Goal: Task Accomplishment & Management: Complete application form

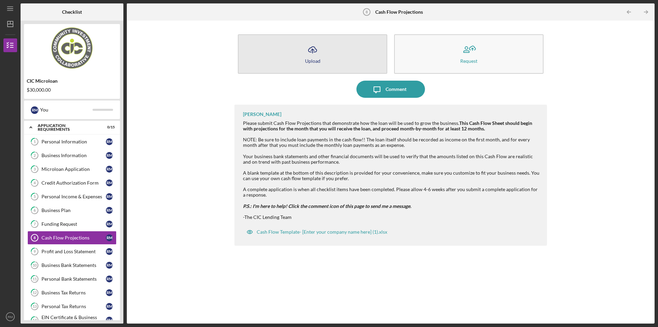
scroll to position [74, 0]
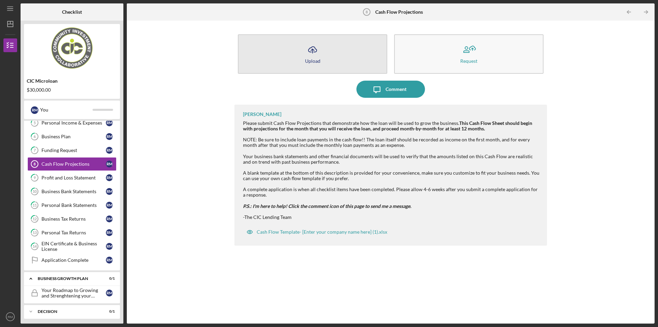
click at [304, 52] on icon "Icon/Upload" at bounding box center [312, 49] width 17 height 17
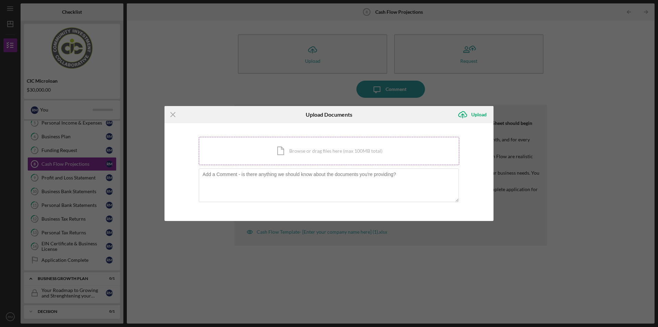
click at [326, 156] on div "Icon/Document Browse or drag files here (max 100MB total) Tap to choose files o…" at bounding box center [329, 151] width 260 height 28
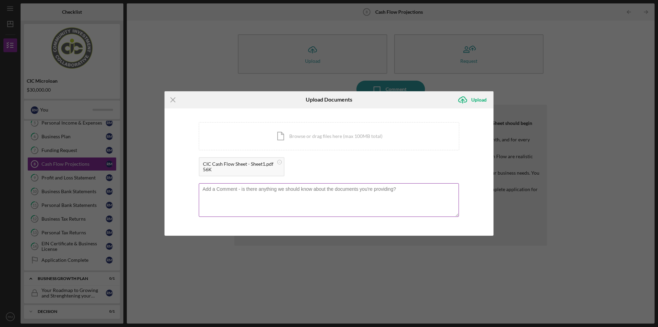
click at [306, 195] on textarea at bounding box center [329, 200] width 260 height 34
click at [476, 100] on div "Upload" at bounding box center [478, 100] width 15 height 14
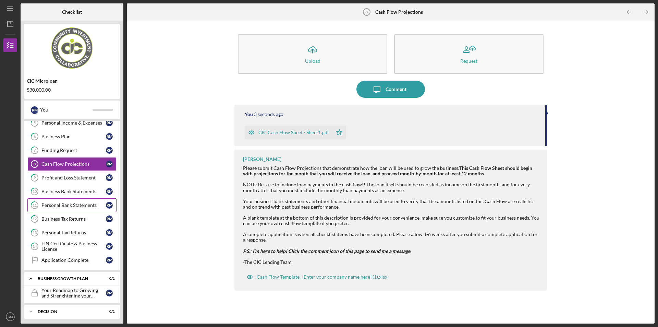
click at [83, 209] on link "11 Personal Bank Statements R M" at bounding box center [71, 205] width 89 height 14
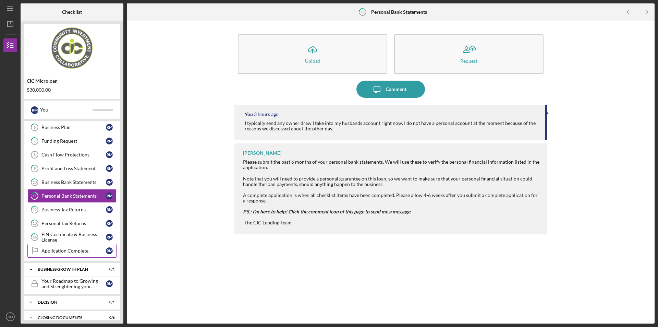
scroll to position [91, 0]
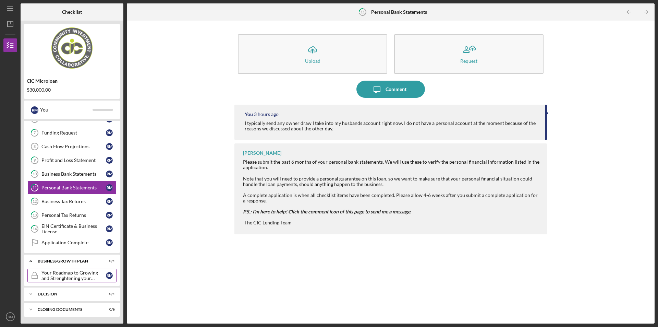
click at [88, 278] on div "Your Roadmap to Growing and Strenghtening your Business" at bounding box center [73, 275] width 64 height 11
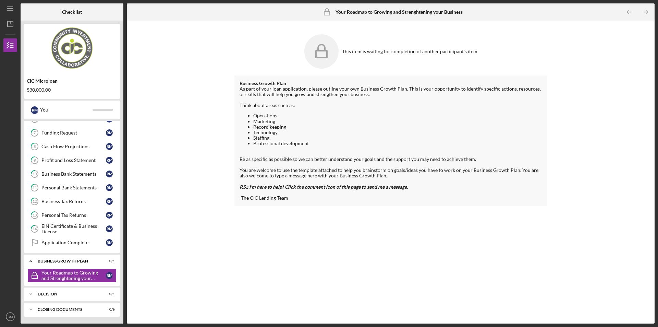
click at [335, 145] on li "Professional development" at bounding box center [397, 142] width 289 height 5
click at [61, 291] on div "Icon/Expander Decision 0 / 1" at bounding box center [72, 294] width 96 height 14
click at [69, 293] on div "Decision" at bounding box center [75, 294] width 74 height 4
click at [76, 191] on link "11 Personal Bank Statements R M" at bounding box center [71, 188] width 89 height 14
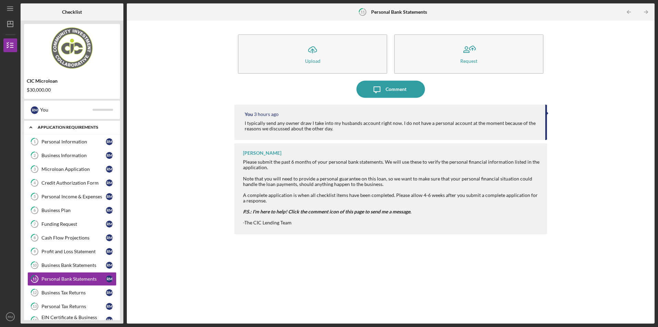
click at [30, 127] on icon "Icon/Expander" at bounding box center [31, 127] width 14 height 14
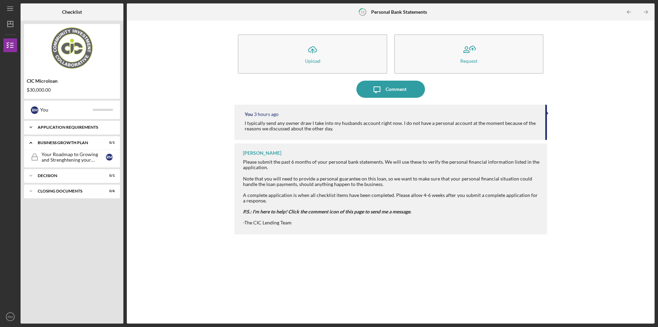
click at [30, 127] on polyline at bounding box center [31, 126] width 2 height 1
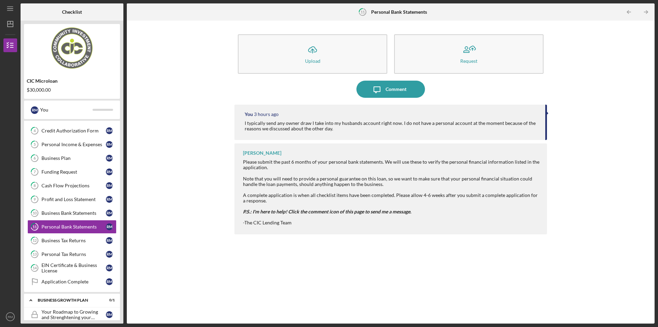
scroll to position [59, 0]
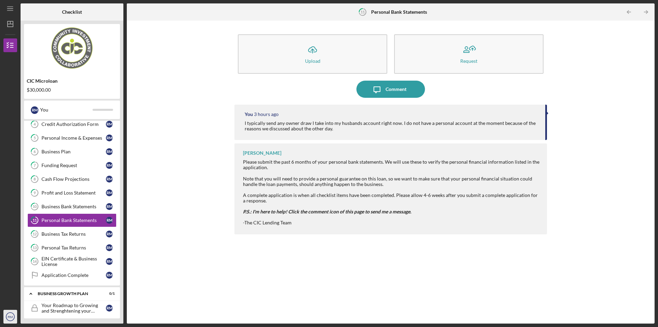
click at [9, 316] on text "RM" at bounding box center [10, 317] width 5 height 4
click at [87, 84] on div "CIC Microloan $30,000.00" at bounding box center [72, 85] width 96 height 20
click at [12, 26] on icon "Icon/Dashboard" at bounding box center [10, 23] width 17 height 17
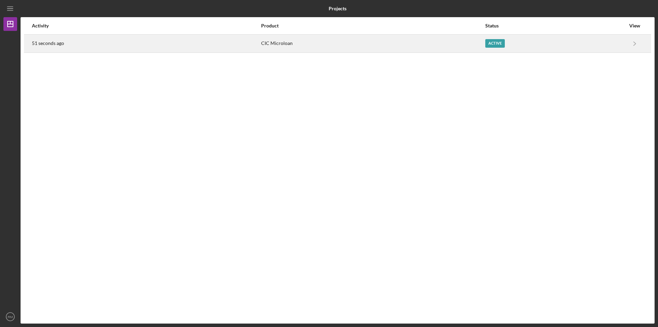
click at [564, 41] on div "Active" at bounding box center [555, 43] width 140 height 17
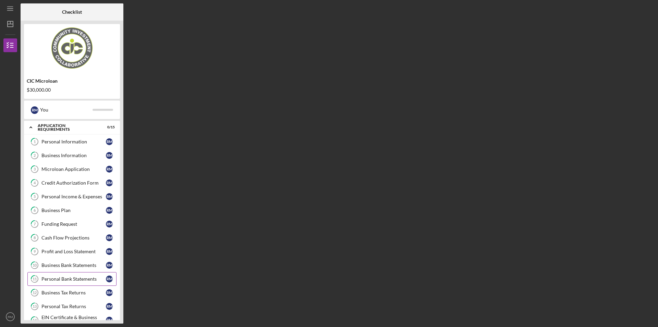
click at [73, 277] on div "Personal Bank Statements" at bounding box center [73, 278] width 64 height 5
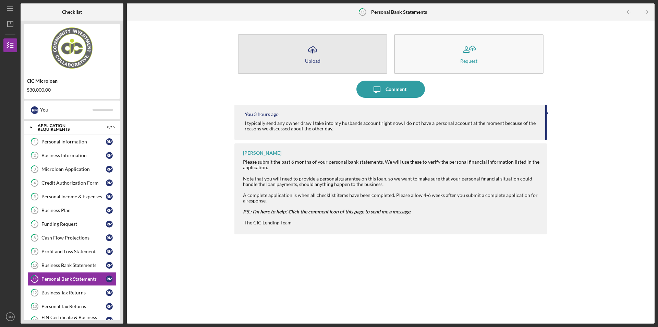
click at [314, 53] on icon "Icon/Upload" at bounding box center [312, 49] width 17 height 17
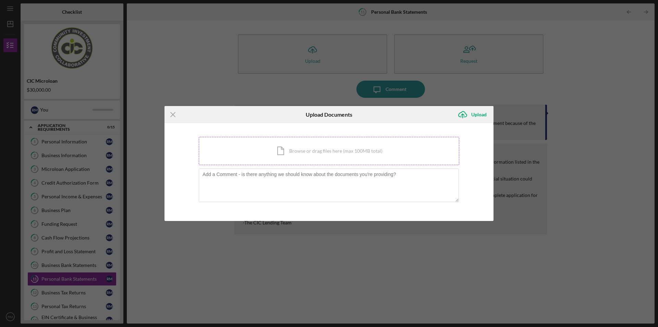
click at [297, 153] on div "Icon/Document Browse or drag files here (max 100MB total) Tap to choose files o…" at bounding box center [329, 151] width 260 height 28
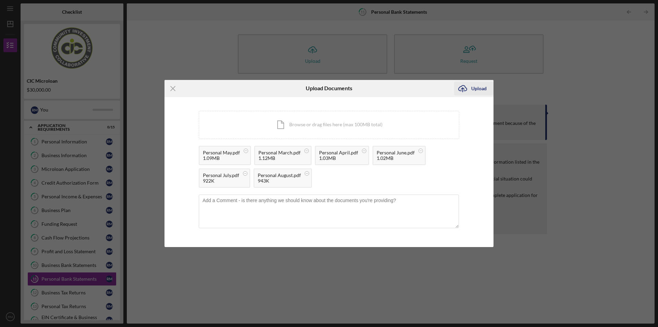
click at [466, 88] on icon "Icon/Upload" at bounding box center [462, 88] width 17 height 17
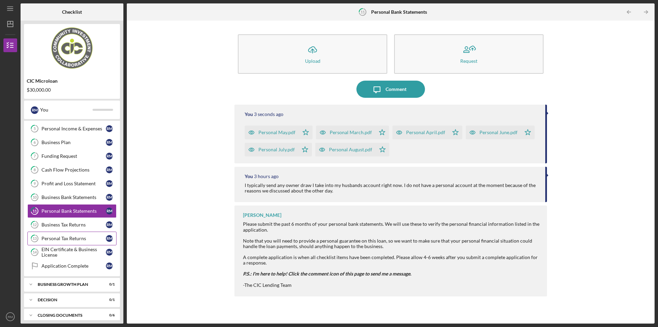
scroll to position [74, 0]
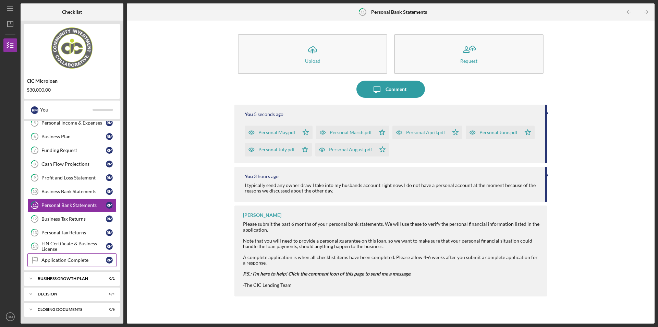
click at [85, 262] on div "Application Complete" at bounding box center [73, 259] width 64 height 5
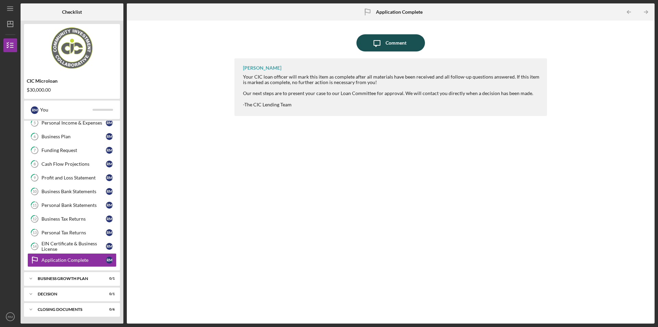
click at [396, 42] on div "Comment" at bounding box center [395, 42] width 21 height 17
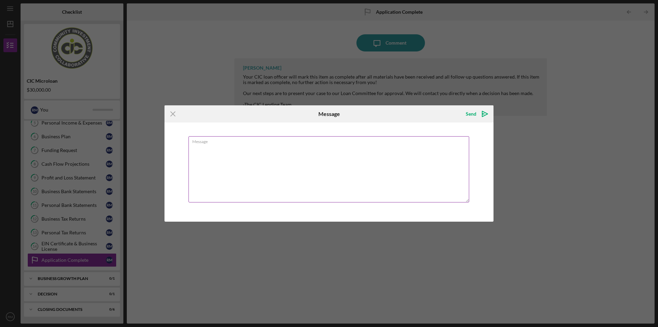
click at [346, 150] on textarea "Message" at bounding box center [328, 169] width 281 height 66
type textarea "I have submitted all the documents (I think!) :) Please let me know if you need…"
click at [480, 110] on icon "Icon/icon-invite-send" at bounding box center [484, 113] width 17 height 17
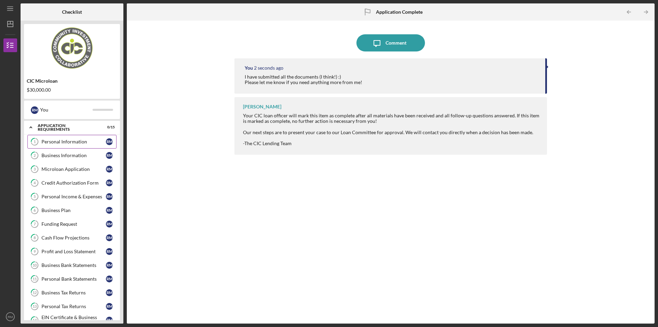
click at [69, 147] on link "1 Personal Information R M" at bounding box center [71, 142] width 89 height 14
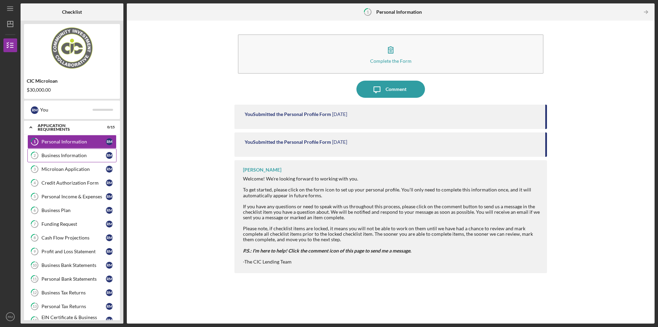
click at [80, 152] on div "Business Information" at bounding box center [73, 154] width 64 height 5
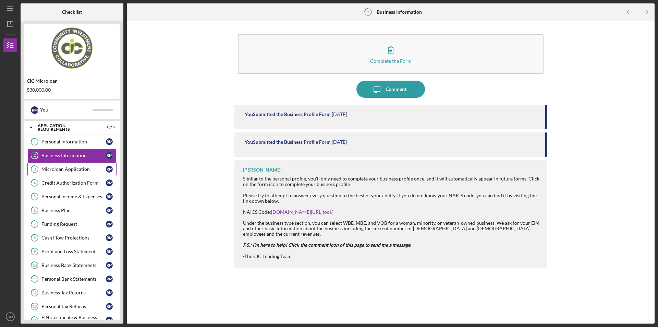
click at [80, 169] on div "Microloan Application" at bounding box center [73, 168] width 64 height 5
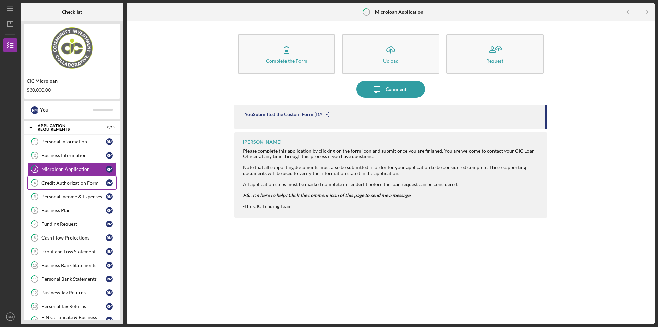
click at [79, 186] on link "4 Credit Authorization Form R M" at bounding box center [71, 183] width 89 height 14
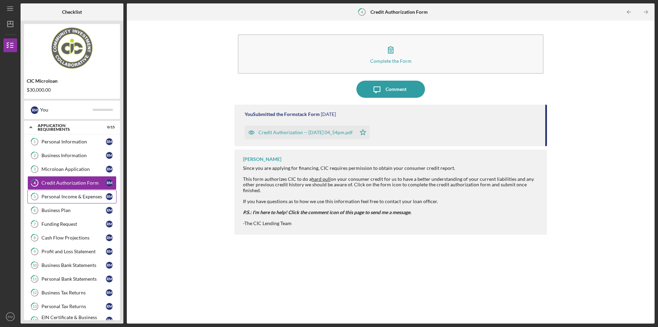
click at [84, 198] on div "Personal Income & Expenses" at bounding box center [73, 196] width 64 height 5
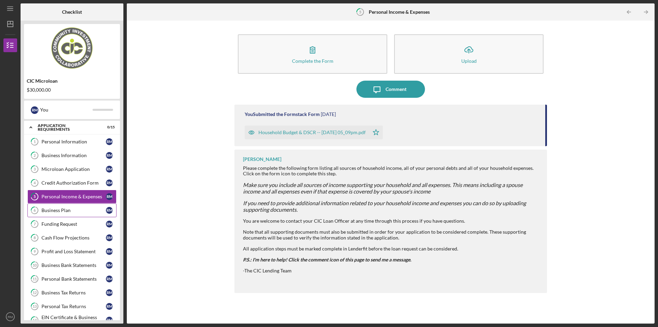
click at [81, 209] on div "Business Plan" at bounding box center [73, 209] width 64 height 5
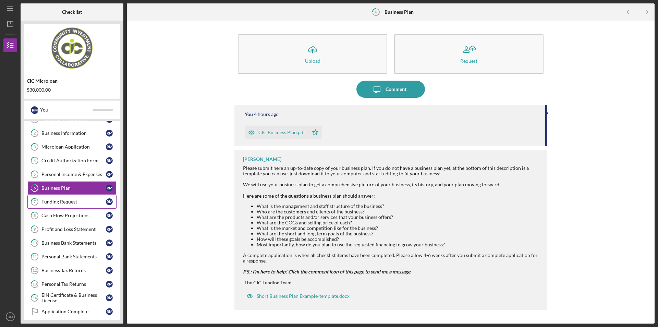
scroll to position [34, 0]
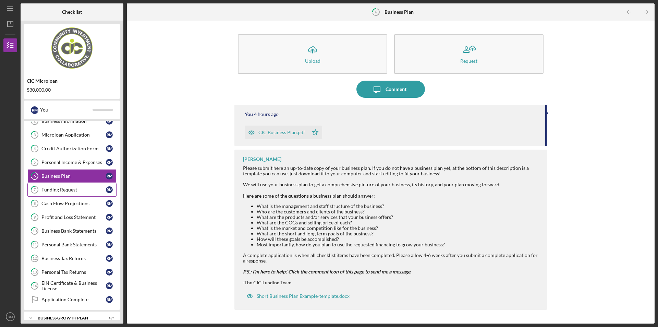
click at [74, 191] on div "Funding Request" at bounding box center [73, 189] width 64 height 5
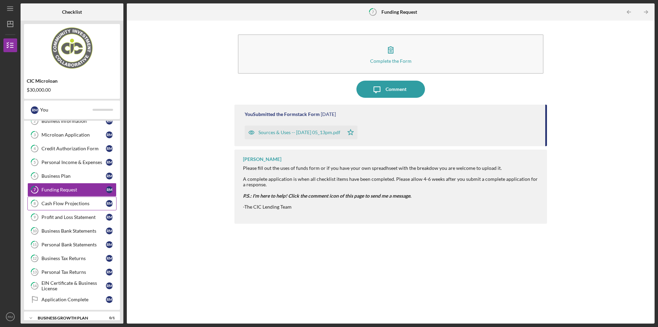
click at [80, 201] on div "Cash Flow Projections" at bounding box center [73, 202] width 64 height 5
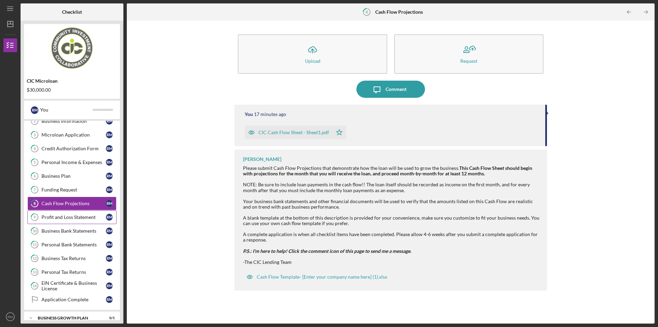
click at [85, 217] on div "Profit and Loss Statement" at bounding box center [73, 216] width 64 height 5
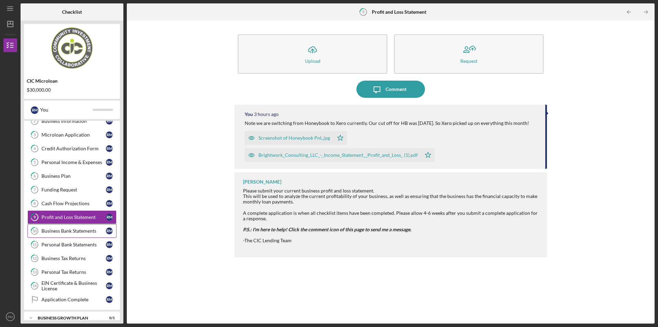
click at [88, 228] on div "Business Bank Statements" at bounding box center [73, 230] width 64 height 5
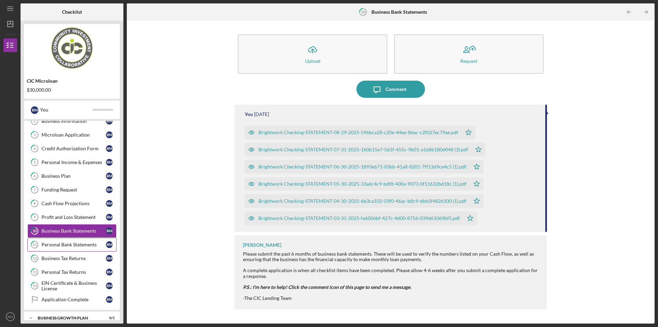
click at [90, 240] on link "11 Personal Bank Statements R M" at bounding box center [71, 244] width 89 height 14
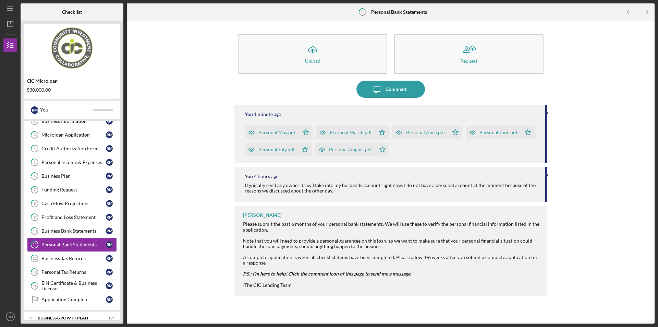
scroll to position [74, 0]
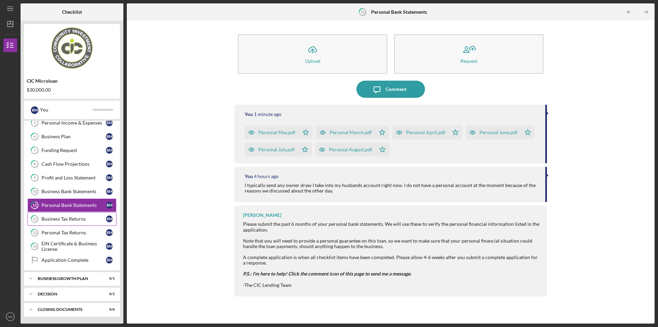
click at [84, 220] on div "Business Tax Returns" at bounding box center [73, 218] width 64 height 5
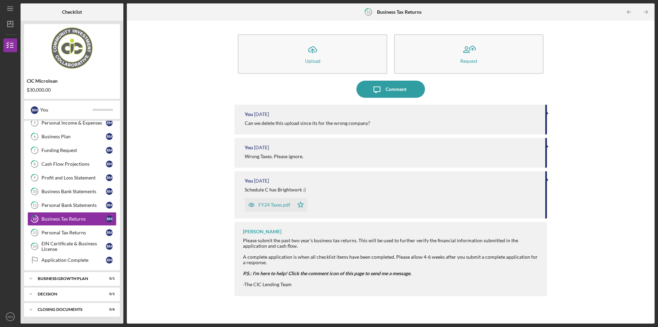
click at [279, 207] on div "FY24 Taxes.pdf" at bounding box center [274, 204] width 32 height 5
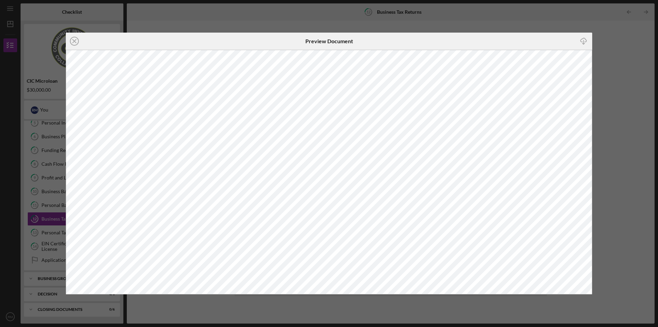
click at [75, 40] on icon "Icon/Close" at bounding box center [74, 41] width 17 height 17
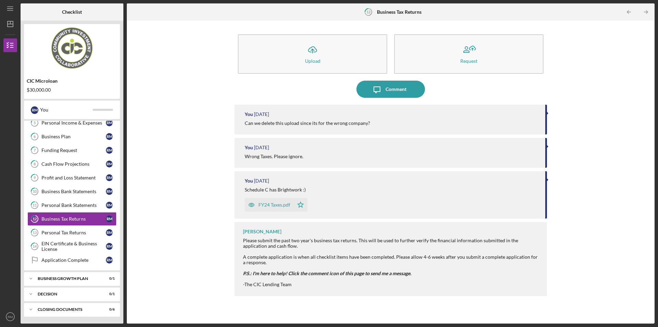
click at [544, 185] on div "You [DATE] Schedule C has Brightwork :) FY24 Taxes.pdf Icon/Star" at bounding box center [390, 194] width 313 height 47
click at [65, 234] on div "Personal Tax Returns" at bounding box center [73, 232] width 64 height 5
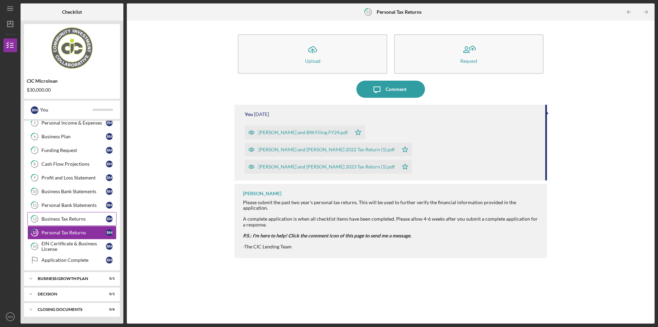
click at [62, 214] on link "12 Business Tax Returns R M" at bounding box center [71, 219] width 89 height 14
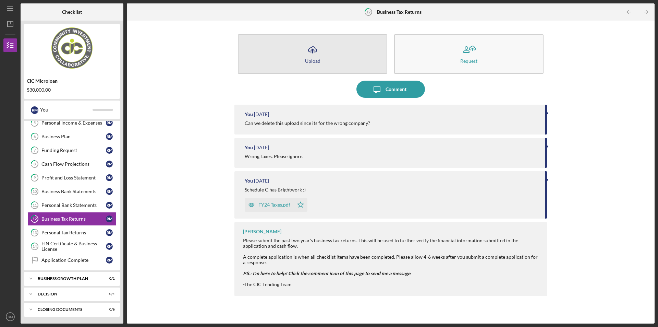
click at [311, 59] on div "Upload" at bounding box center [312, 60] width 15 height 5
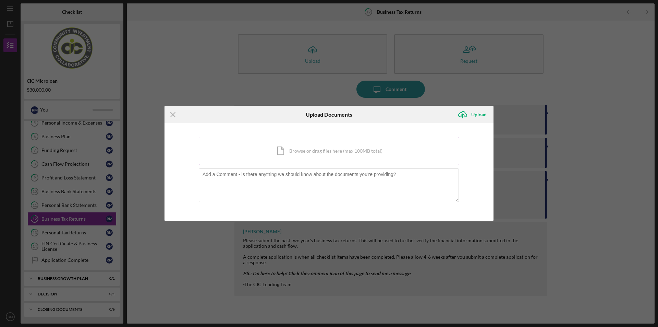
click at [313, 155] on div "Icon/Document Browse or drag files here (max 100MB total) Tap to choose files o…" at bounding box center [329, 151] width 260 height 28
click at [69, 209] on div "Icon/Menu Close Upload Documents Icon/Upload Upload You're uploading documents …" at bounding box center [329, 163] width 658 height 327
click at [174, 114] on icon "Icon/Menu Close" at bounding box center [172, 114] width 17 height 17
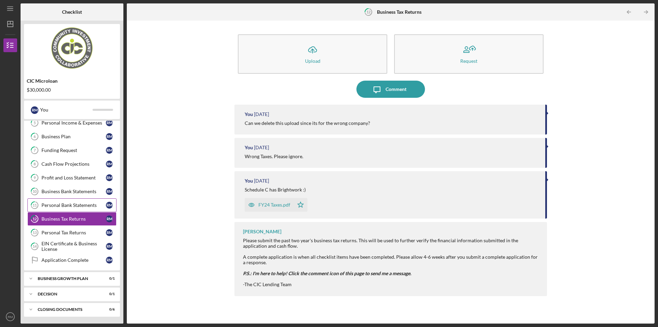
click at [86, 206] on div "Personal Bank Statements" at bounding box center [73, 204] width 64 height 5
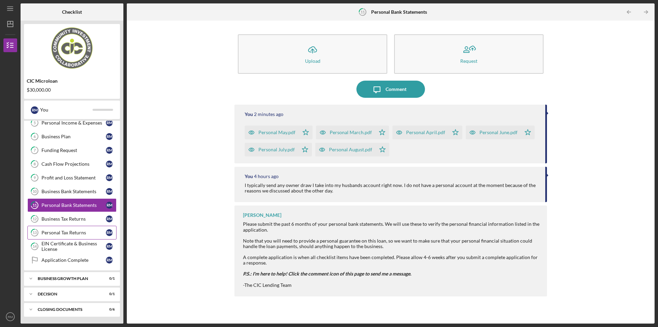
click at [83, 237] on link "13 Personal Tax Returns R M" at bounding box center [71, 232] width 89 height 14
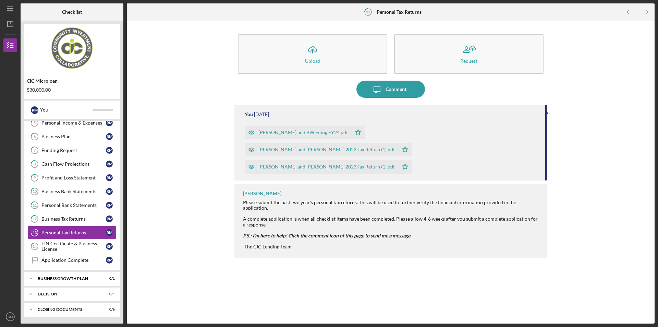
click at [315, 131] on div "[PERSON_NAME] and BW Filing FY24.pdf" at bounding box center [302, 132] width 89 height 5
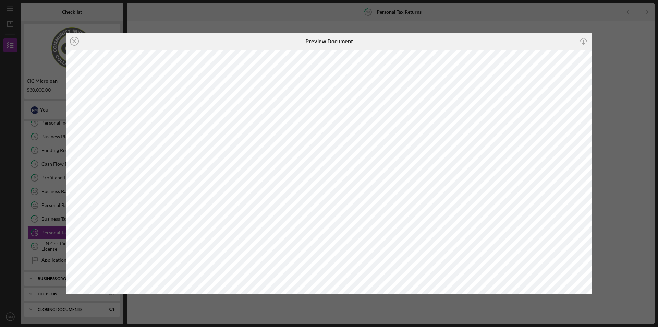
click at [584, 42] on line "button" at bounding box center [584, 42] width 0 height 4
click at [80, 42] on icon "Icon/Close" at bounding box center [74, 41] width 17 height 17
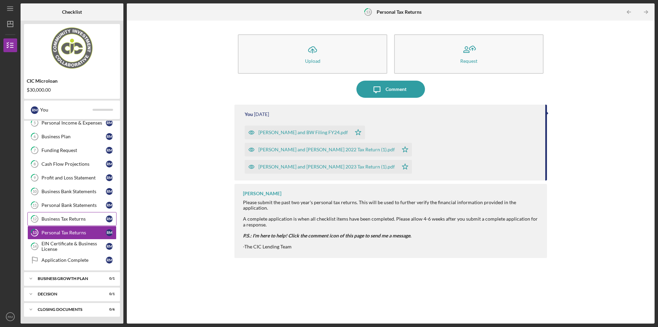
click at [72, 216] on link "12 Business Tax Returns R M" at bounding box center [71, 219] width 89 height 14
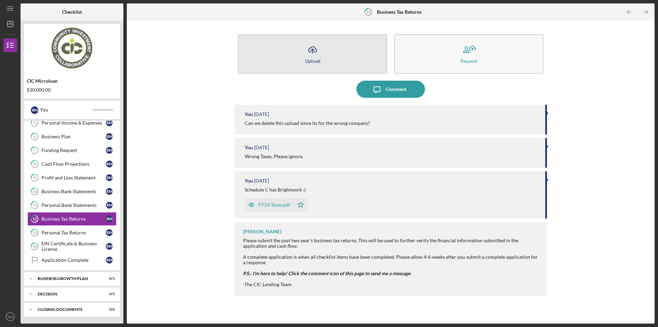
click at [357, 62] on button "Icon/Upload Upload" at bounding box center [312, 53] width 149 height 39
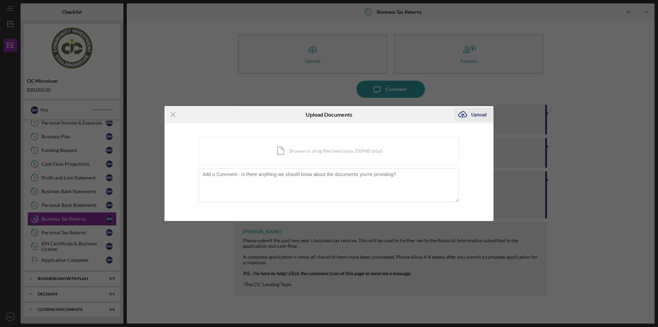
click at [480, 115] on div "Upload" at bounding box center [478, 115] width 15 height 14
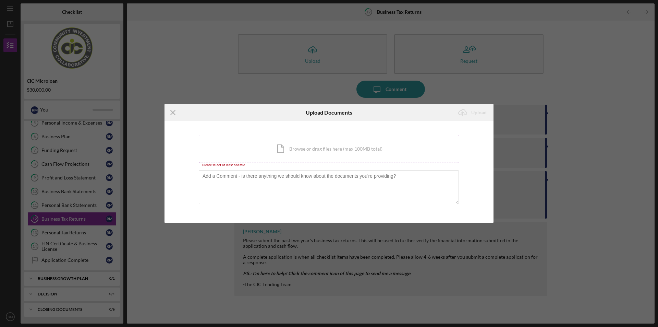
click at [299, 147] on div "Icon/Document Browse or drag files here (max 100MB total) Tap to choose files o…" at bounding box center [329, 149] width 260 height 28
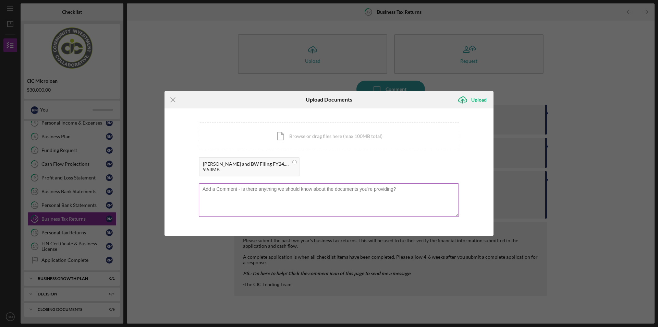
click at [266, 195] on textarea at bounding box center [329, 200] width 260 height 34
type textarea "THIS IS THE CORRECT DOCUMENT (PLEASE DISREGARD OTHER DOCUMENT)"
click at [482, 100] on div "Upload" at bounding box center [478, 100] width 15 height 14
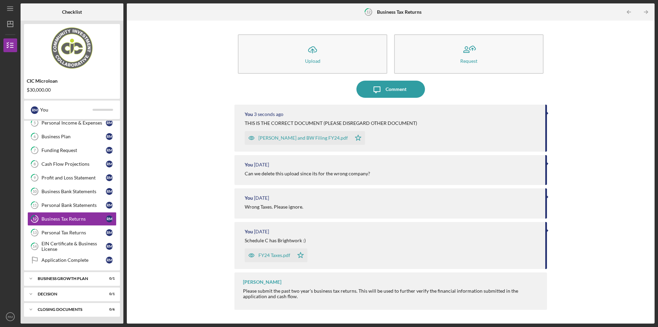
click at [351, 138] on icon "Icon/Star" at bounding box center [358, 138] width 14 height 14
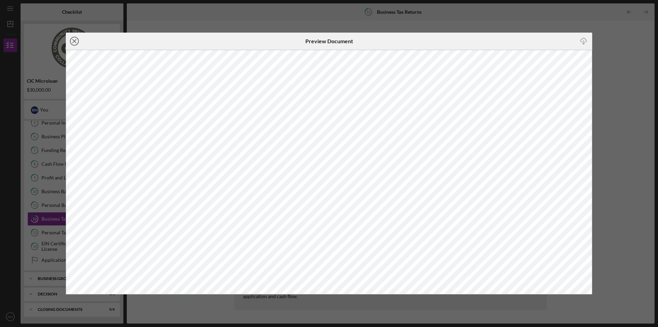
click at [74, 39] on icon "Icon/Close" at bounding box center [74, 41] width 17 height 17
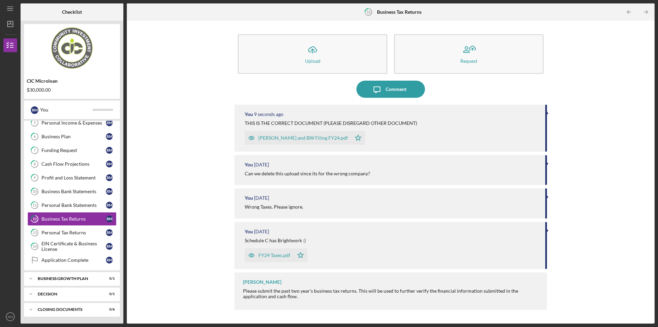
click at [351, 138] on icon "Icon/Star" at bounding box center [358, 138] width 14 height 14
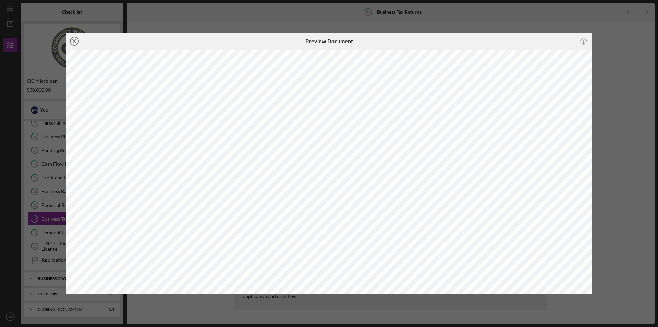
click at [73, 43] on line at bounding box center [74, 40] width 3 height 3
